Goal: Find specific page/section: Find specific page/section

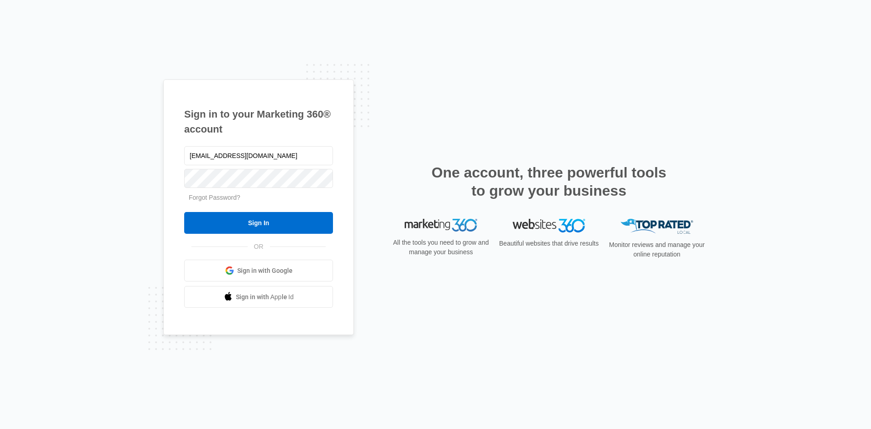
type input "mdelduca@flycti.com"
click at [305, 226] on input "Sign In" at bounding box center [258, 223] width 149 height 22
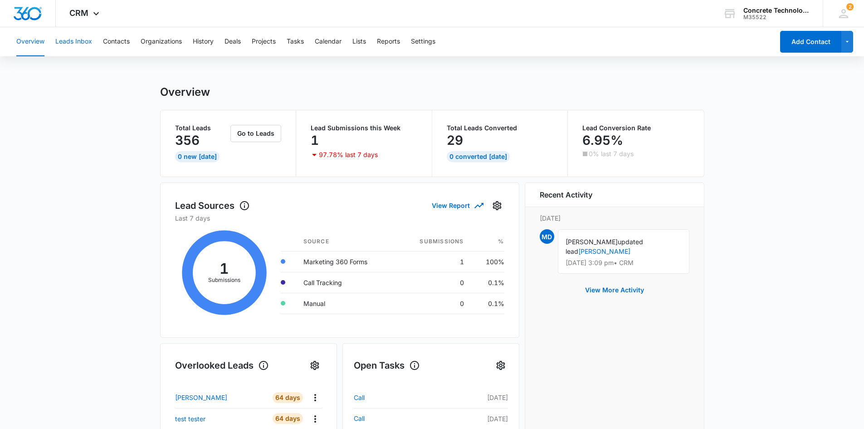
click at [71, 41] on button "Leads Inbox" at bounding box center [73, 41] width 37 height 29
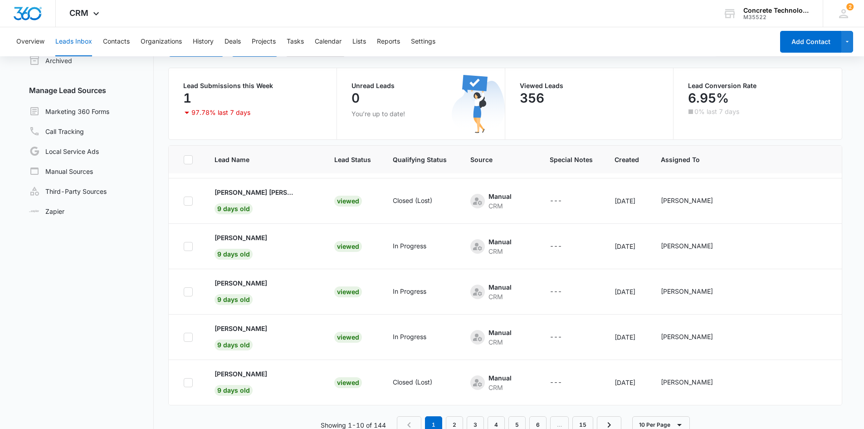
scroll to position [77, 0]
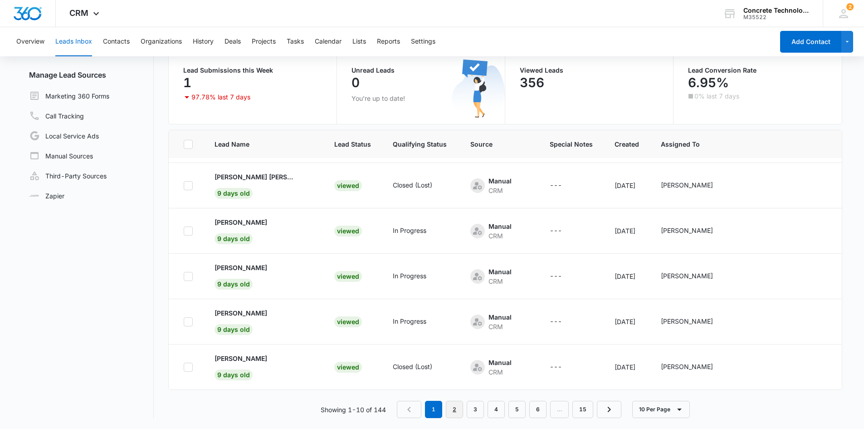
click at [456, 408] on link "2" at bounding box center [454, 409] width 17 height 17
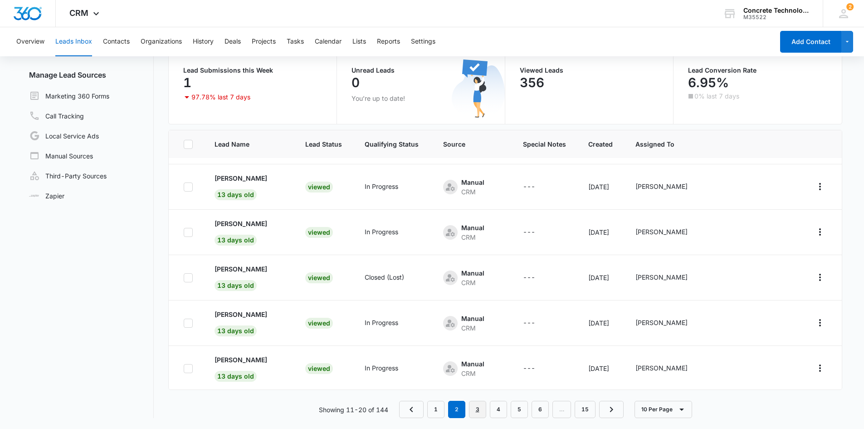
click at [479, 409] on link "3" at bounding box center [477, 409] width 17 height 17
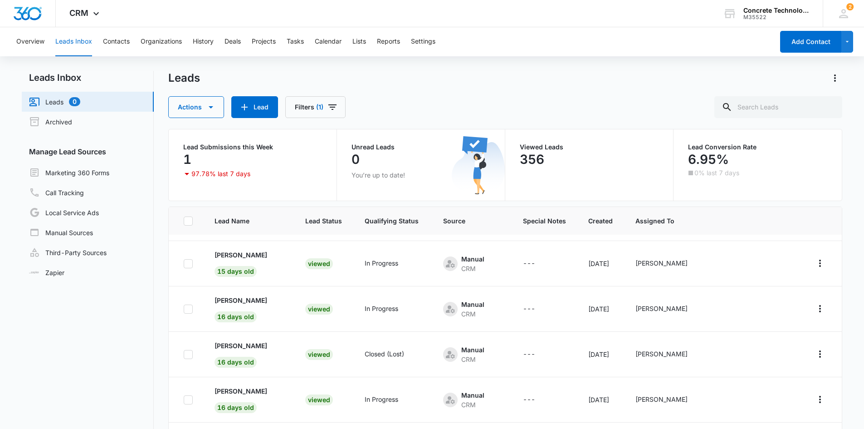
scroll to position [0, 0]
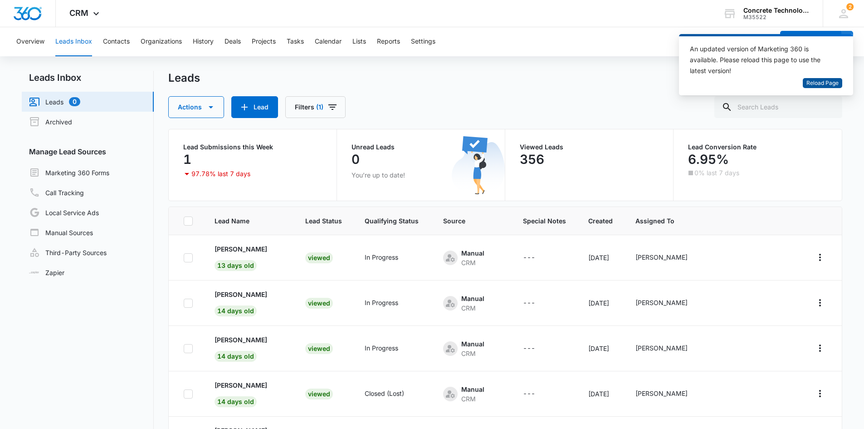
click at [821, 79] on span "Reload Page" at bounding box center [823, 83] width 32 height 9
